Goal: Task Accomplishment & Management: Use online tool/utility

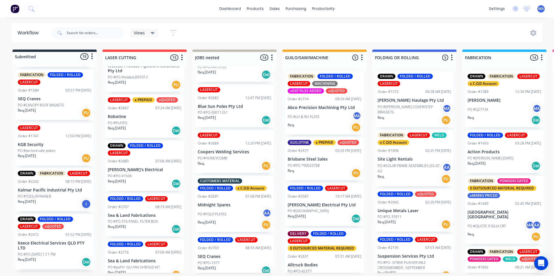
scroll to position [523, 0]
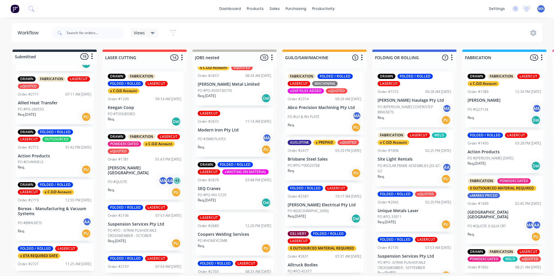
scroll to position [790, 0]
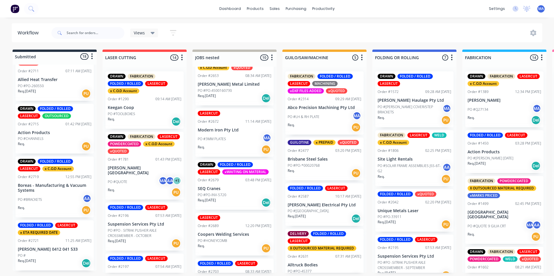
click at [57, 211] on div "Req. PU" at bounding box center [55, 211] width 74 height 10
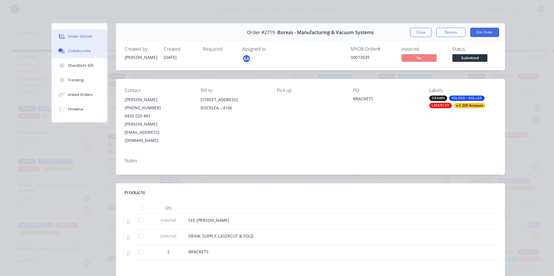
click at [95, 55] on button "Collaborate" at bounding box center [79, 51] width 55 height 15
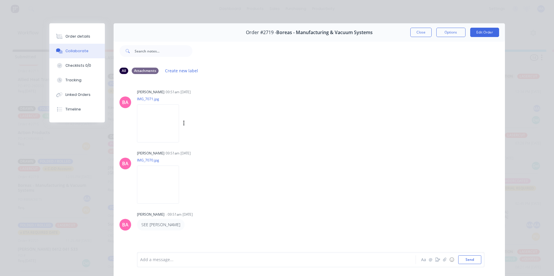
click at [159, 122] on img at bounding box center [158, 124] width 42 height 38
click at [76, 39] on button "Order details" at bounding box center [76, 36] width 55 height 15
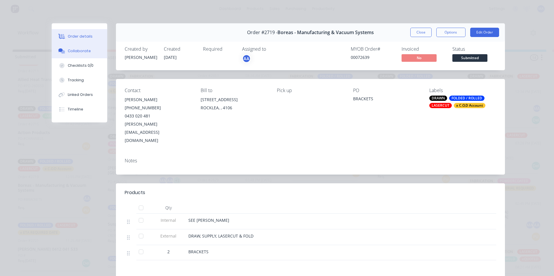
click at [95, 52] on button "Collaborate" at bounding box center [79, 51] width 55 height 15
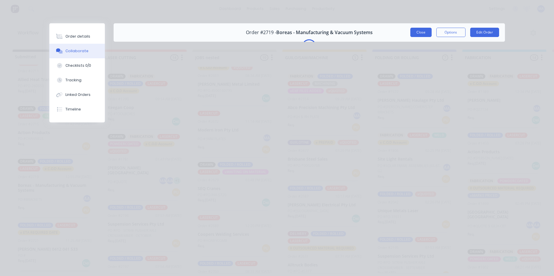
click at [423, 32] on button "Close" at bounding box center [420, 32] width 21 height 9
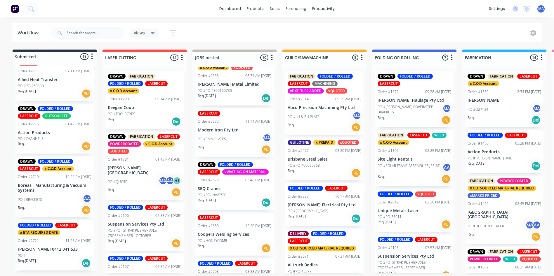
scroll to position [761, 0]
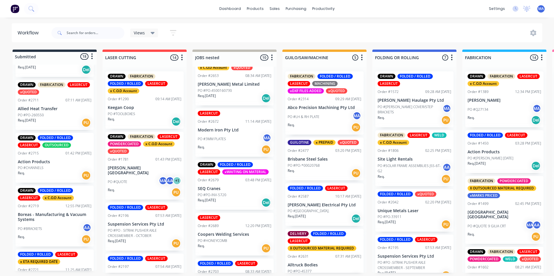
click at [41, 163] on div "DRAWN FOLDED / ROLLED LASERCUT OUTSOURCED Order #2715 01:42 PM 25/08/25 Action …" at bounding box center [54, 158] width 78 height 50
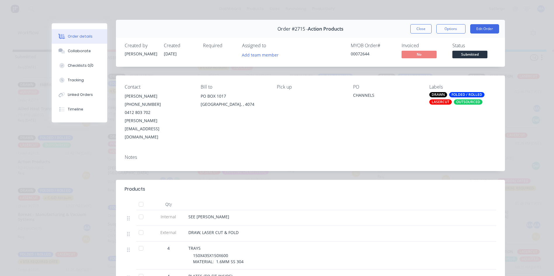
scroll to position [0, 0]
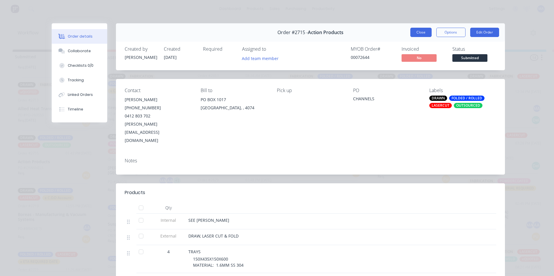
click at [422, 29] on button "Close" at bounding box center [420, 32] width 21 height 9
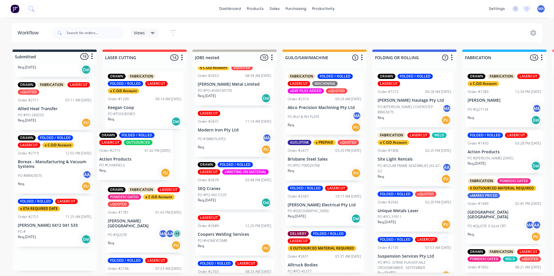
drag, startPoint x: 31, startPoint y: 165, endPoint x: 114, endPoint y: 164, distance: 83.2
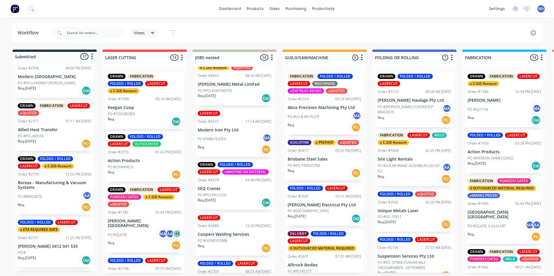
scroll to position [737, 0]
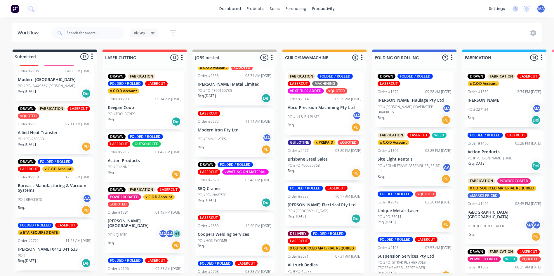
click at [53, 248] on p "[PERSON_NAME] 0412 041 533" at bounding box center [55, 249] width 74 height 5
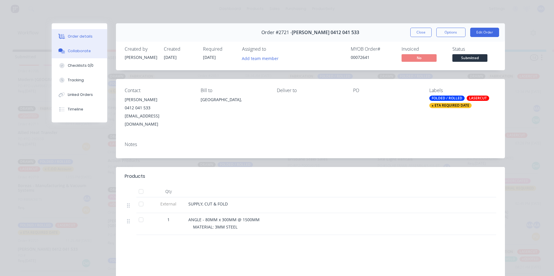
click at [93, 49] on button "Collaborate" at bounding box center [79, 51] width 55 height 15
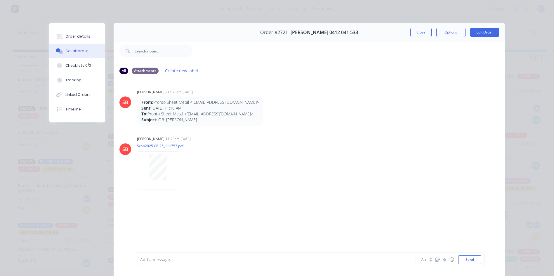
click at [415, 38] on div "Order #2721 - David Bernard 0412 041 533 Close Options Edit Order" at bounding box center [309, 32] width 391 height 18
click at [417, 32] on button "Close" at bounding box center [420, 32] width 21 height 9
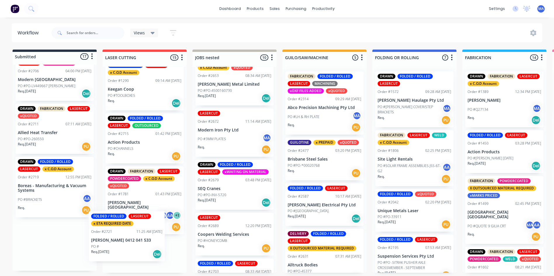
drag, startPoint x: 60, startPoint y: 248, endPoint x: 138, endPoint y: 236, distance: 79.2
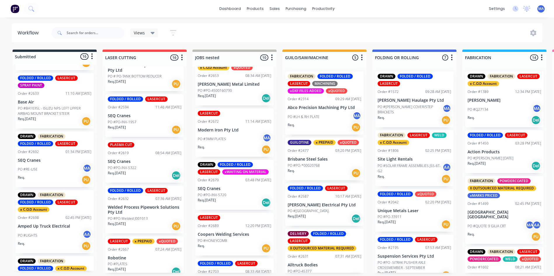
scroll to position [535, 0]
click at [159, 196] on div "07:36 AM [DATE]" at bounding box center [168, 198] width 26 height 5
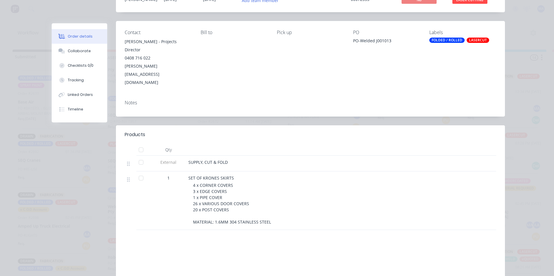
scroll to position [58, 0]
click at [76, 50] on div "Collaborate" at bounding box center [79, 50] width 23 height 5
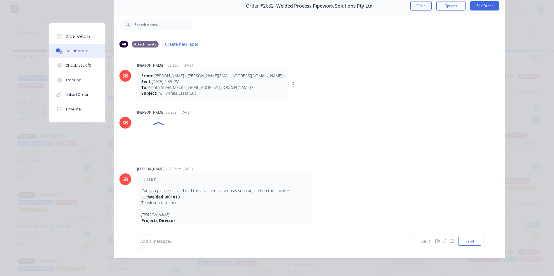
scroll to position [0, 0]
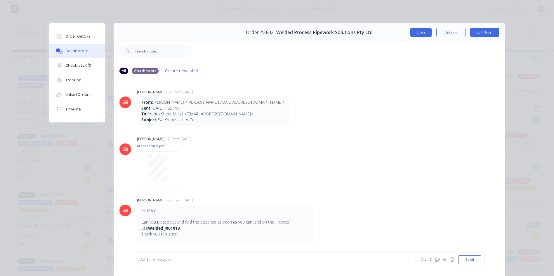
click at [427, 31] on button "Close" at bounding box center [420, 32] width 21 height 9
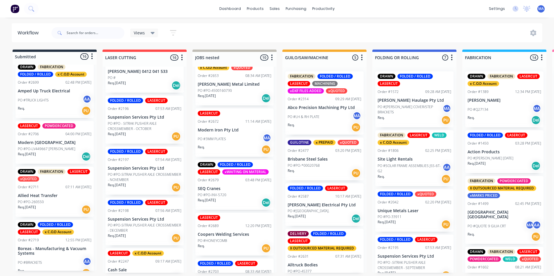
scroll to position [684, 0]
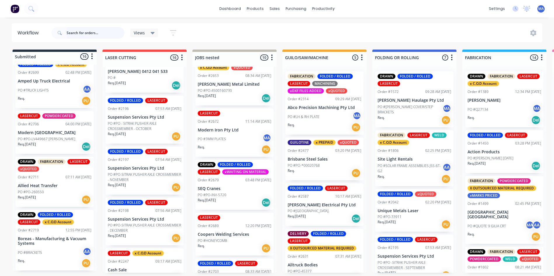
click at [88, 29] on input "text" at bounding box center [96, 33] width 58 height 12
type input "seq"
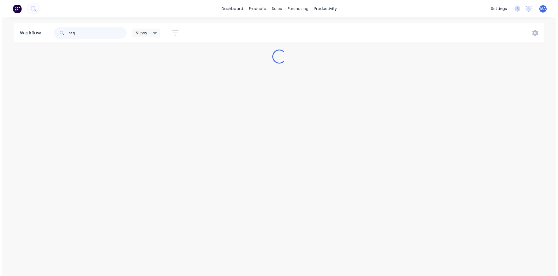
scroll to position [0, 0]
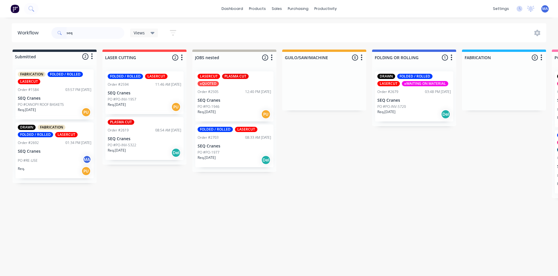
click at [230, 150] on div "PO #PO-1977" at bounding box center [235, 152] width 74 height 5
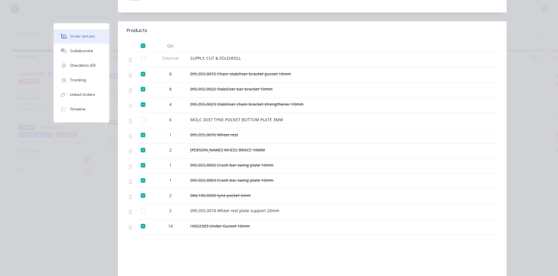
scroll to position [175, 0]
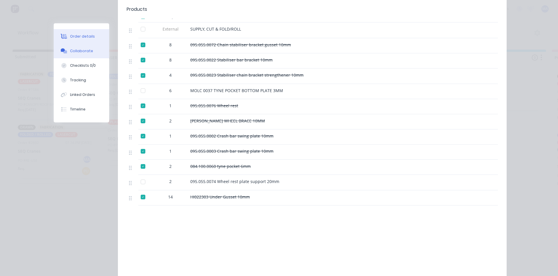
click at [78, 49] on div "Collaborate" at bounding box center [81, 50] width 23 height 5
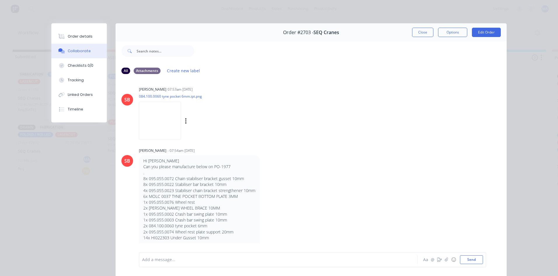
scroll to position [1014, 0]
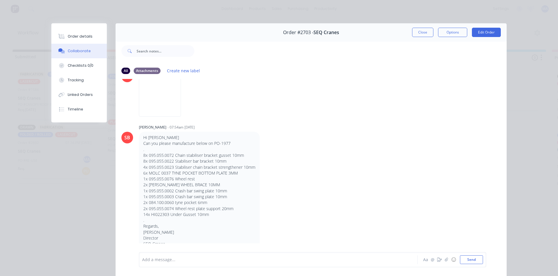
click at [195, 259] on div at bounding box center [269, 260] width 255 height 6
click at [258, 260] on div "6mm tyne pocket big side witrh notch 68.7 small side is" at bounding box center [269, 260] width 255 height 6
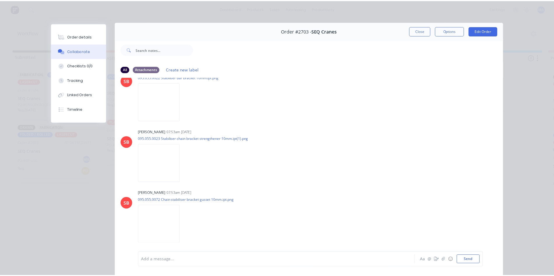
scroll to position [0, 0]
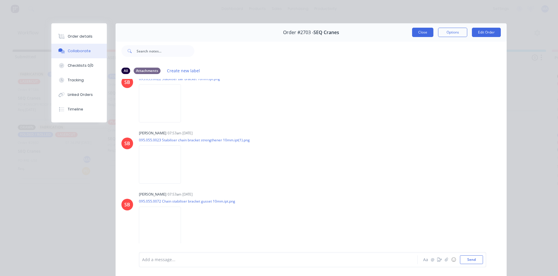
click at [424, 31] on button "Close" at bounding box center [422, 32] width 21 height 9
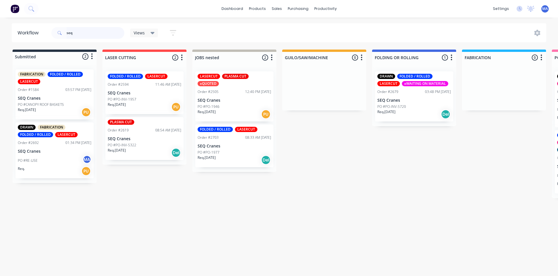
drag, startPoint x: 79, startPoint y: 35, endPoint x: 65, endPoint y: 34, distance: 14.0
click at [65, 34] on div "seq" at bounding box center [87, 33] width 73 height 12
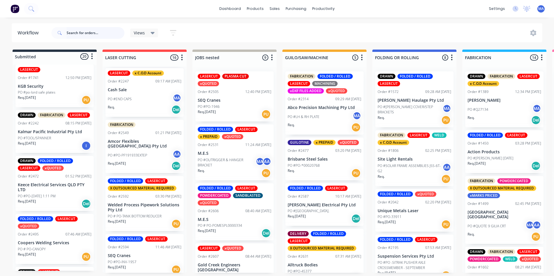
scroll to position [321, 0]
